Goal: Check status: Check status

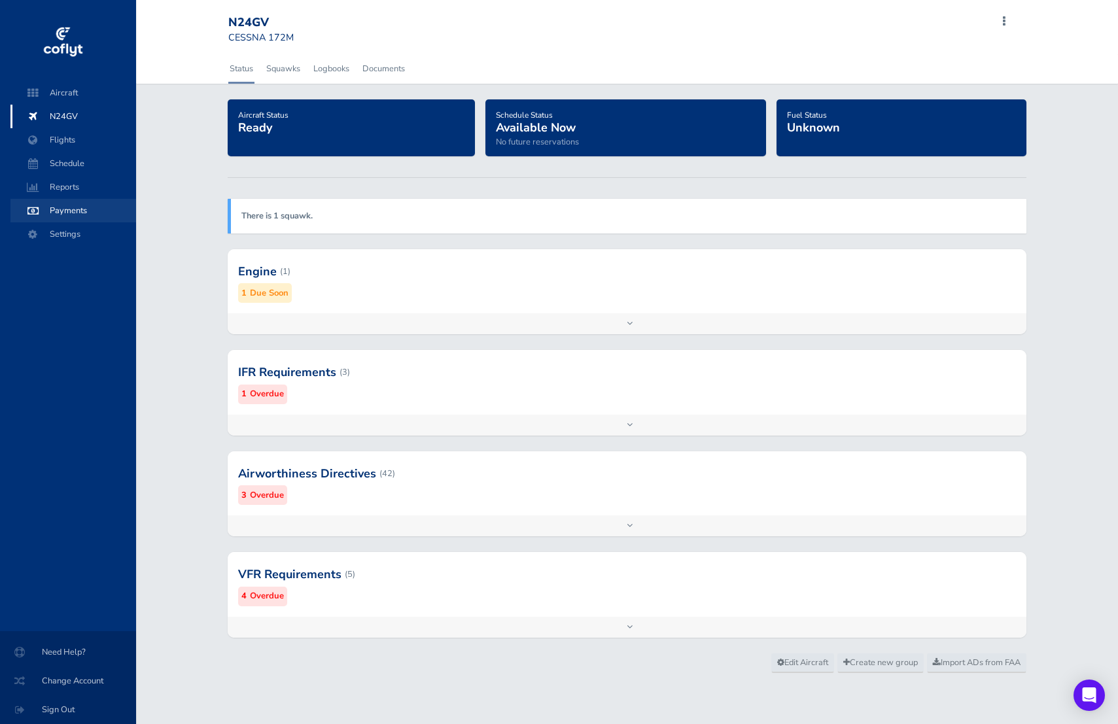
click at [88, 215] on span "Payments" at bounding box center [73, 211] width 99 height 24
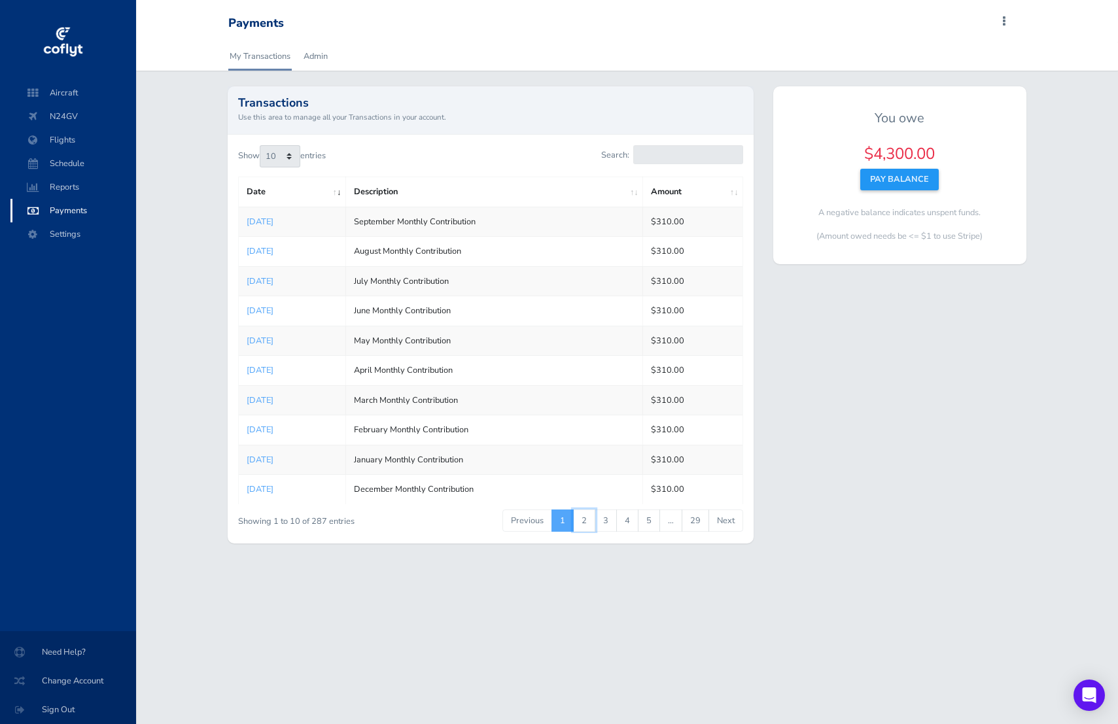
click at [589, 523] on link "2" at bounding box center [584, 521] width 22 height 22
click at [617, 524] on link "3" at bounding box center [606, 521] width 22 height 22
click at [592, 521] on link "2" at bounding box center [584, 521] width 22 height 22
click at [570, 517] on link "1" at bounding box center [562, 521] width 22 height 22
click at [579, 520] on link "2" at bounding box center [584, 521] width 22 height 22
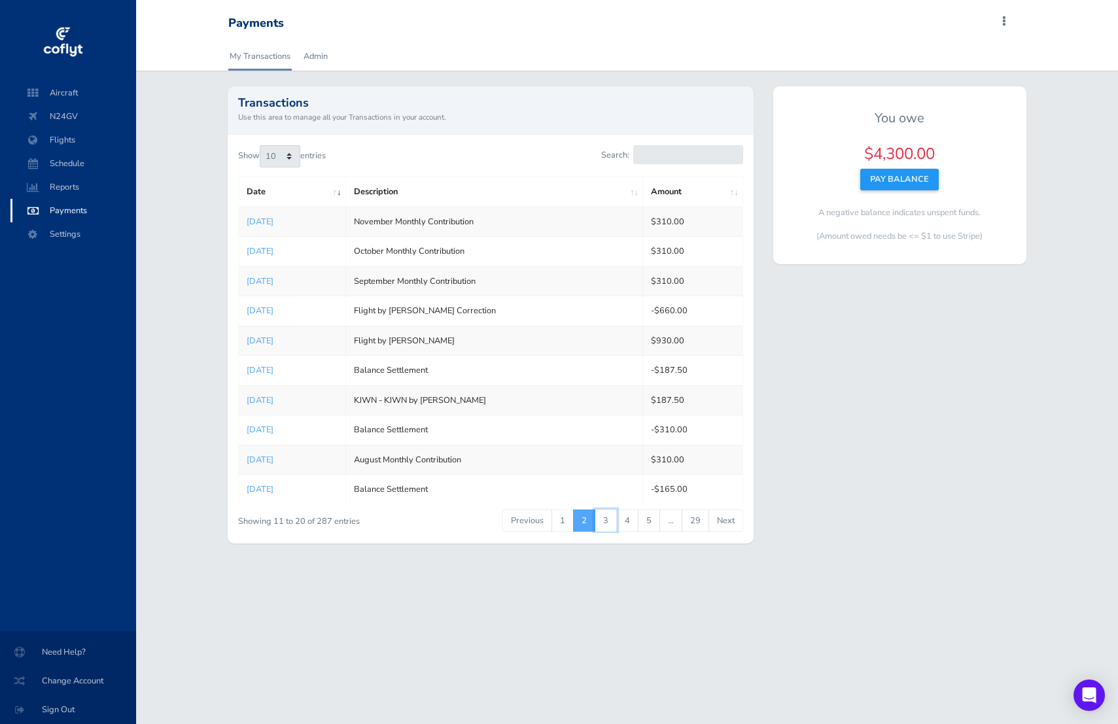
click at [604, 520] on link "3" at bounding box center [606, 521] width 22 height 22
click at [564, 517] on link "1" at bounding box center [562, 521] width 22 height 22
click at [587, 523] on link "2" at bounding box center [584, 521] width 22 height 22
click at [563, 522] on link "1" at bounding box center [562, 521] width 22 height 22
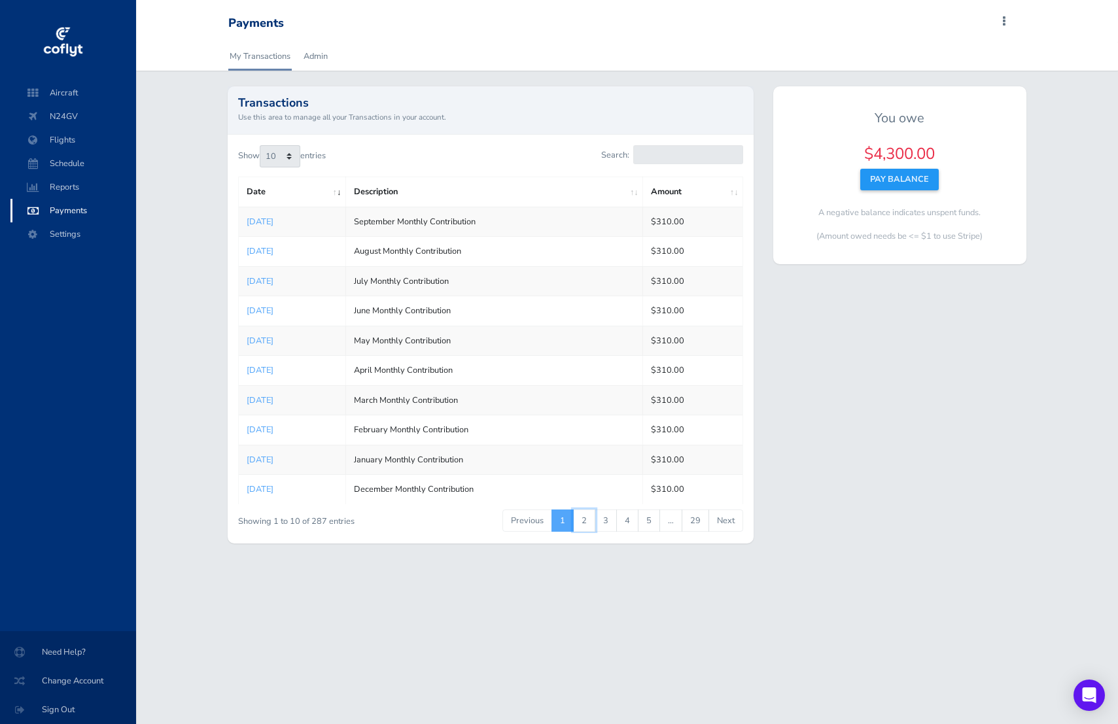
click at [584, 527] on link "2" at bounding box center [584, 521] width 22 height 22
click at [609, 527] on link "3" at bounding box center [606, 521] width 22 height 22
click at [623, 525] on link "4" at bounding box center [627, 521] width 22 height 22
click at [610, 523] on link "3" at bounding box center [606, 521] width 22 height 22
click at [589, 522] on link "2" at bounding box center [584, 521] width 22 height 22
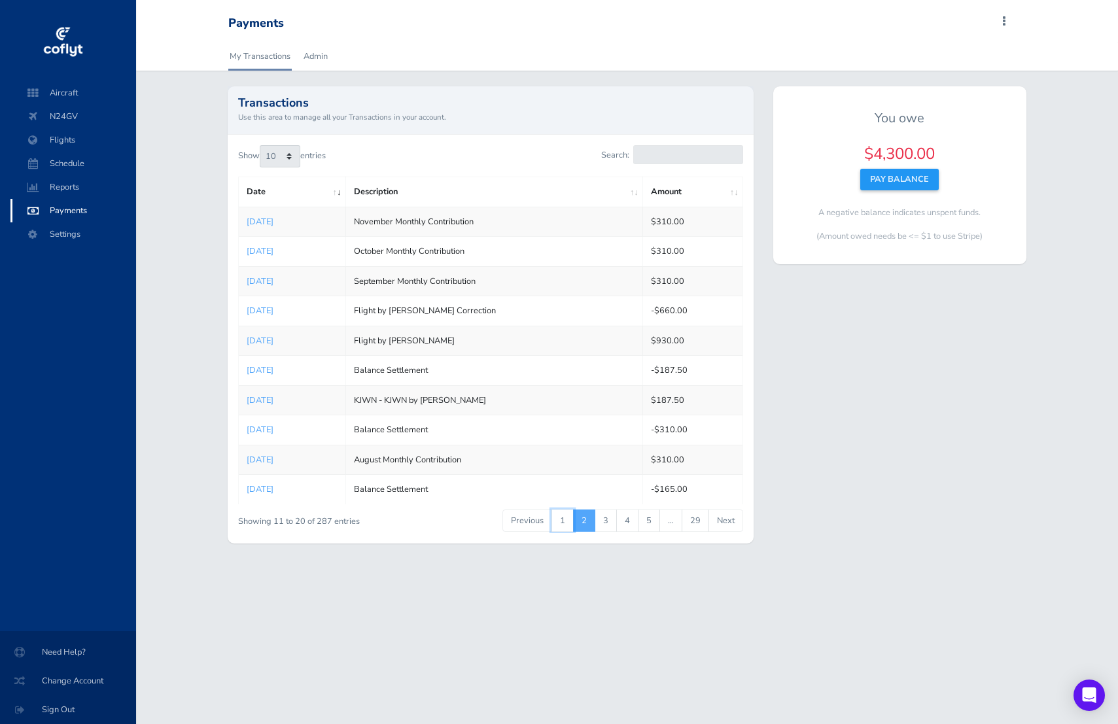
click at [566, 520] on link "1" at bounding box center [562, 521] width 22 height 22
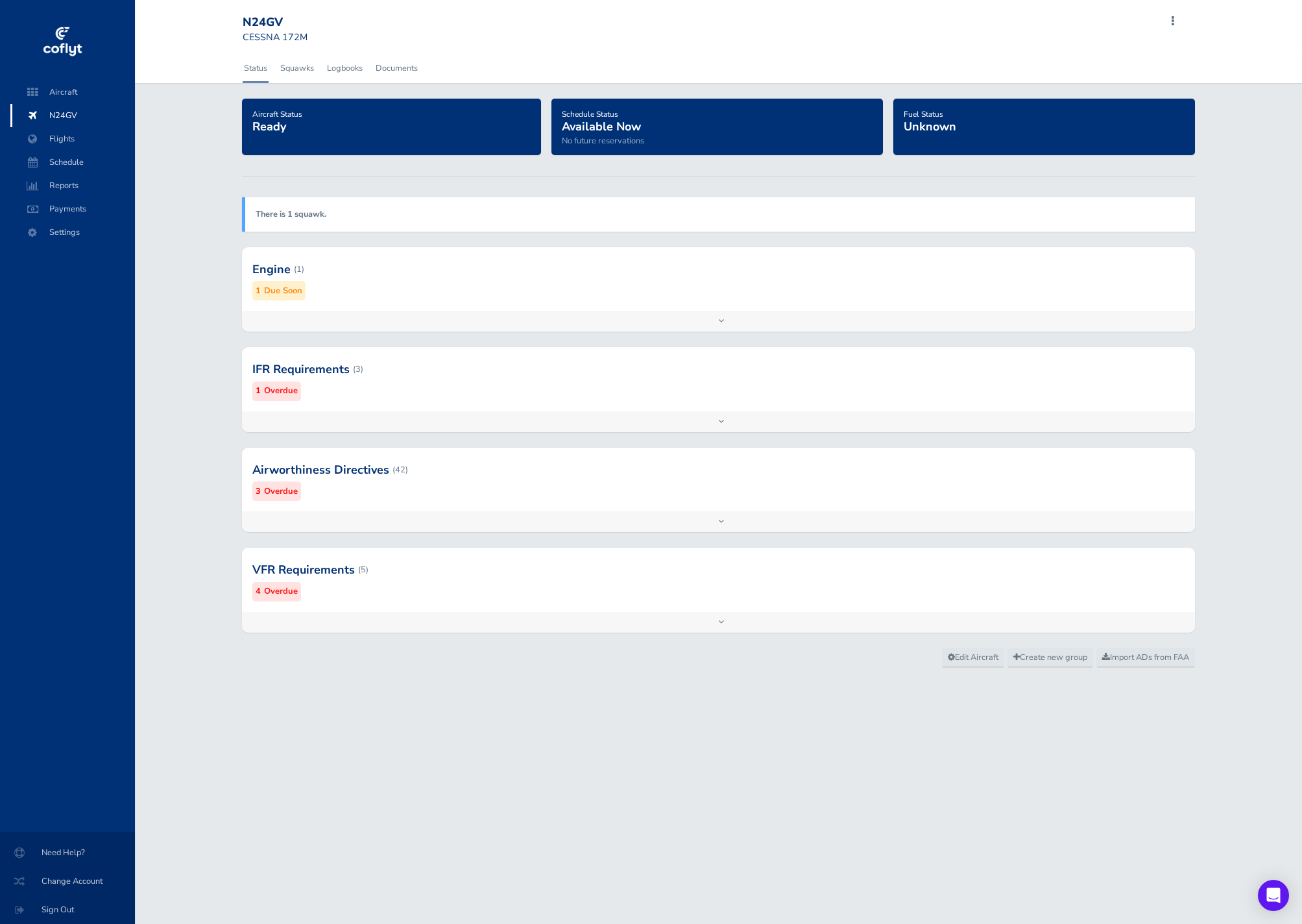
click at [609, 4] on div "N24GV CESSNA 172M Add Squawk Add Flight Add Reservation Export Inspections J Pr…" at bounding box center [718, 27] width 973 height 54
